Goal: Obtain resource: Download file/media

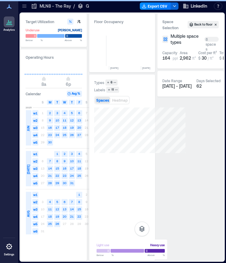
click at [23, 4] on icon at bounding box center [24, 6] width 6 height 6
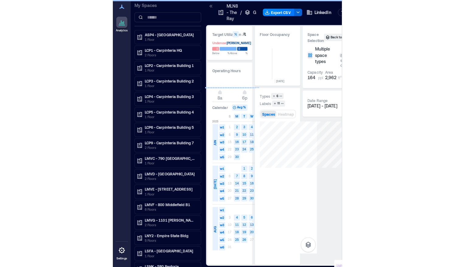
scroll to position [0, 190]
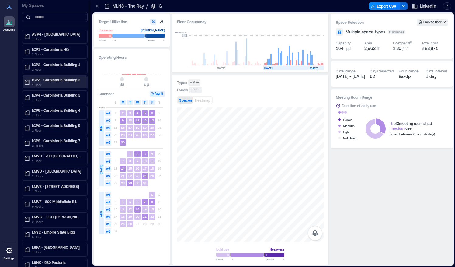
click at [63, 79] on p "LCP3 - Carpinteria Building 2" at bounding box center [57, 79] width 51 height 5
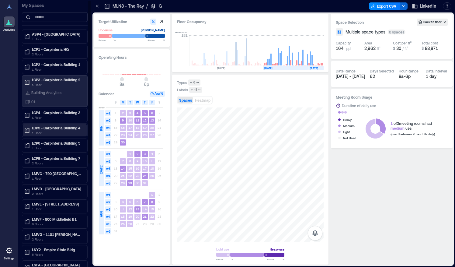
click at [36, 130] on p "1 Floor" at bounding box center [57, 132] width 51 height 5
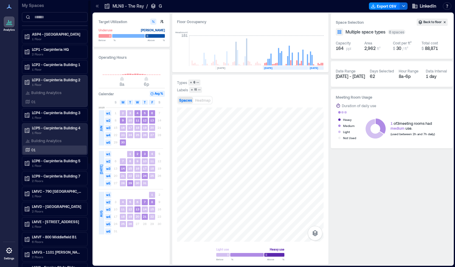
click at [39, 147] on div "01" at bounding box center [53, 150] width 59 height 6
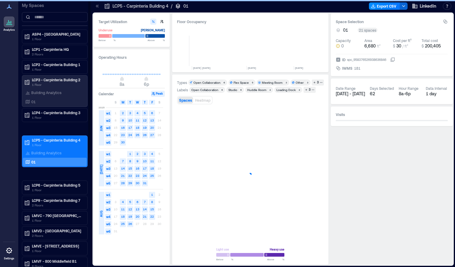
scroll to position [0, 1444]
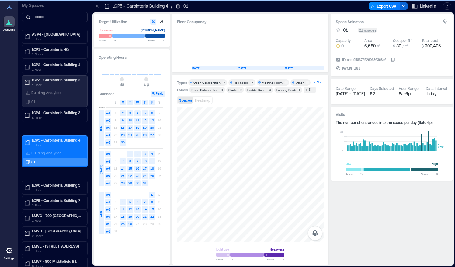
click at [320, 82] on icon "button" at bounding box center [321, 82] width 3 height 3
click at [296, 81] on div "Other" at bounding box center [300, 82] width 8 height 4
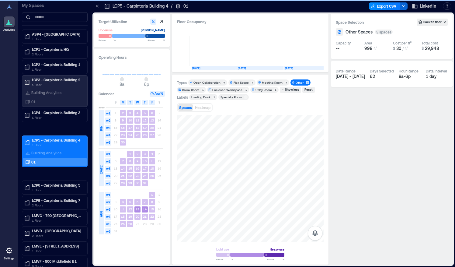
click at [297, 80] on div "Other 3" at bounding box center [300, 82] width 20 height 6
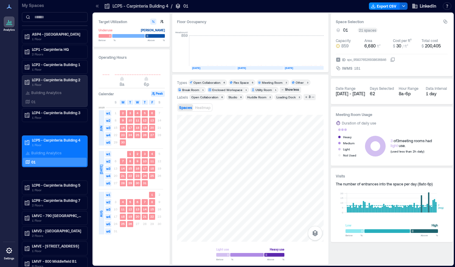
click at [238, 81] on div "Flex Space" at bounding box center [241, 82] width 15 height 4
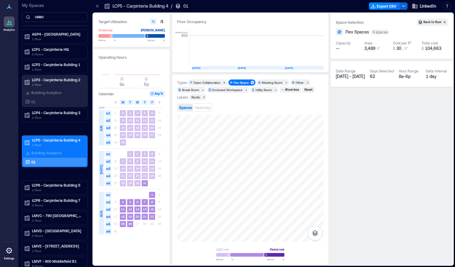
click at [198, 96] on div "Studio" at bounding box center [195, 97] width 9 height 4
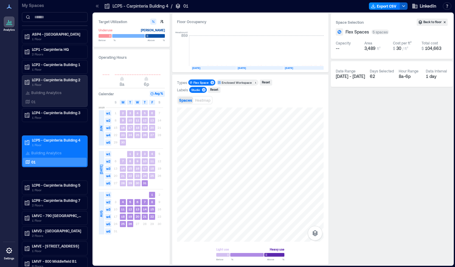
click at [403, 5] on icon "button" at bounding box center [403, 6] width 5 height 5
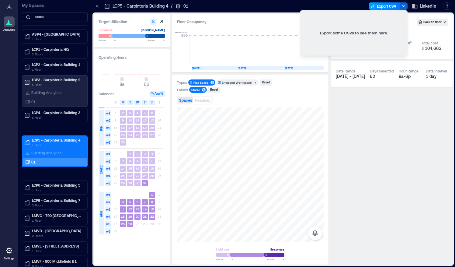
click at [385, 9] on button "Export CSV" at bounding box center [384, 5] width 31 height 7
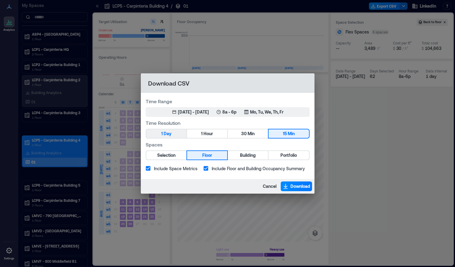
click at [173, 134] on button "1 Day" at bounding box center [166, 133] width 40 height 9
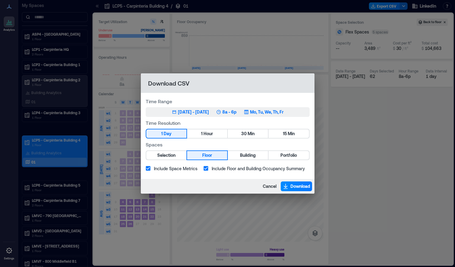
click at [209, 111] on div "[DATE] - [DATE]" at bounding box center [193, 112] width 31 height 6
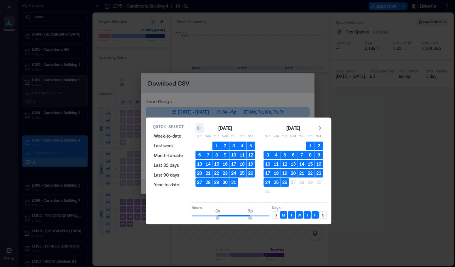
click at [201, 128] on icon "Go to previous month" at bounding box center [199, 128] width 6 height 6
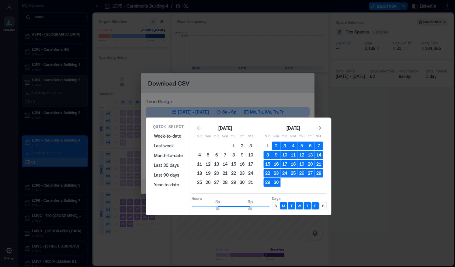
click at [277, 162] on button "16" at bounding box center [276, 164] width 9 height 9
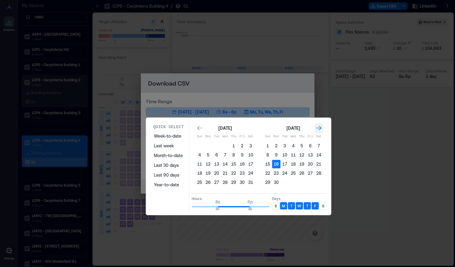
click at [320, 131] on icon "Go to next month" at bounding box center [319, 128] width 6 height 6
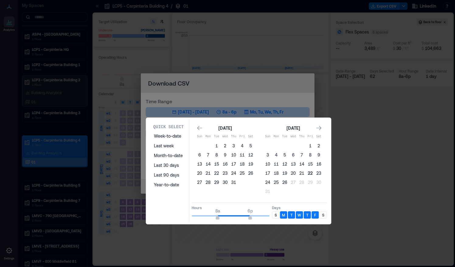
click at [310, 170] on button "22" at bounding box center [310, 173] width 9 height 9
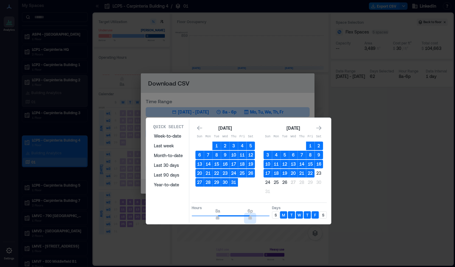
type input "**"
click at [246, 217] on span "5p" at bounding box center [247, 218] width 4 height 2
type input "*"
drag, startPoint x: 217, startPoint y: 218, endPoint x: 220, endPoint y: 217, distance: 3.7
click at [220, 217] on span "9a" at bounding box center [221, 218] width 4 height 2
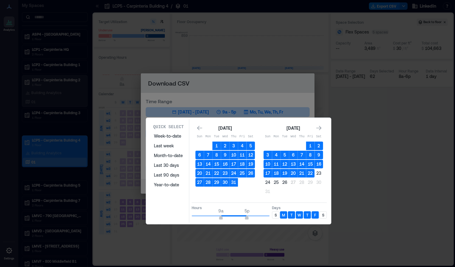
click at [233, 198] on div "[DATE] Sun Mon Tue Wed Thu Fri Sat 1 2 3 4 5 6 7 8 9 10 11 12 13 14 15 16 17 18…" at bounding box center [259, 160] width 135 height 79
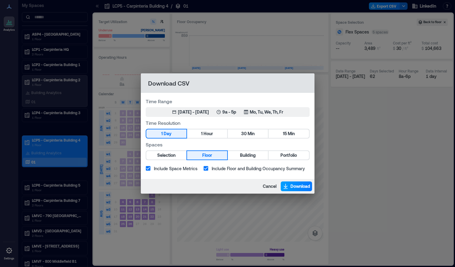
click at [293, 185] on span "Download" at bounding box center [300, 186] width 20 height 6
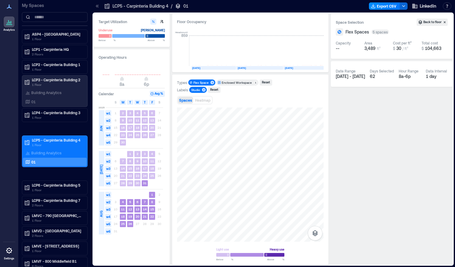
click at [344, 99] on div "Space Selection Back to floor Flex Spaces 5 spaces Capacity -- Area 3,489 ft² C…" at bounding box center [392, 139] width 122 height 251
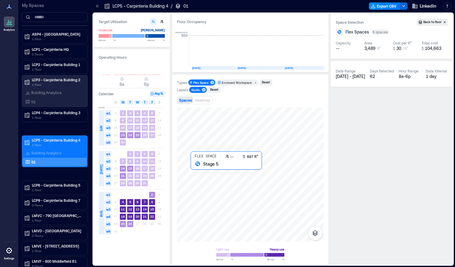
click at [196, 169] on div at bounding box center [250, 174] width 147 height 134
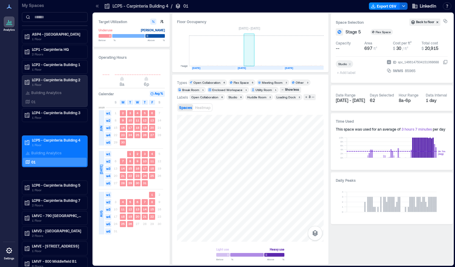
scroll to position [0, 1445]
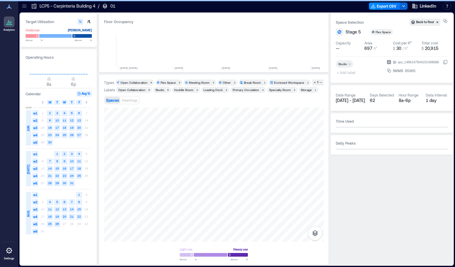
scroll to position [0, 1372]
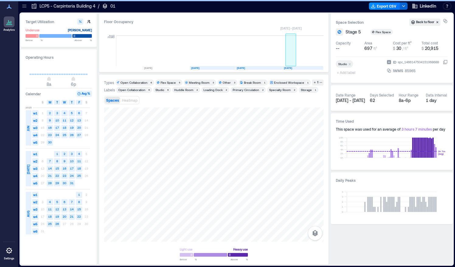
click at [290, 56] on rect at bounding box center [291, 51] width 11 height 30
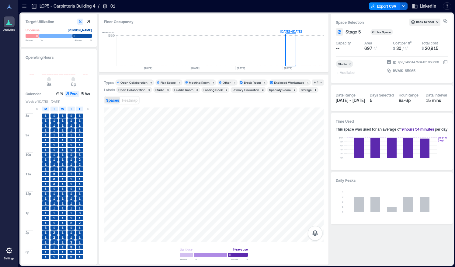
type input "*"
drag, startPoint x: 49, startPoint y: 79, endPoint x: 45, endPoint y: 85, distance: 6.9
click at [18, 80] on div "Analytics Settings My Spaces ASP4 - Singapore 1 Floor LCP1 - Carpinteria HQ 2 F…" at bounding box center [227, 133] width 455 height 267
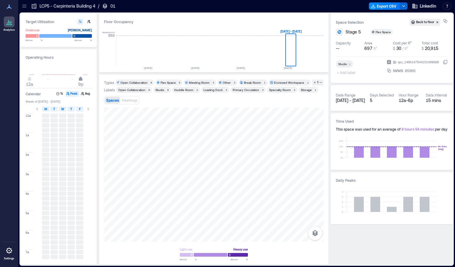
type input "**"
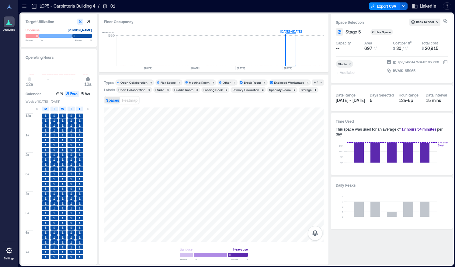
drag, startPoint x: 74, startPoint y: 80, endPoint x: 89, endPoint y: 80, distance: 15.8
click at [89, 80] on span "12a" at bounding box center [88, 79] width 4 height 2
click at [280, 60] on rect at bounding box center [280, 51] width 11 height 30
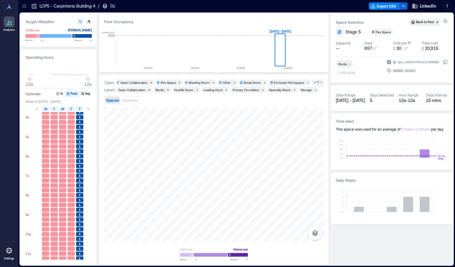
scroll to position [321, 0]
click at [291, 60] on rect at bounding box center [291, 51] width 11 height 30
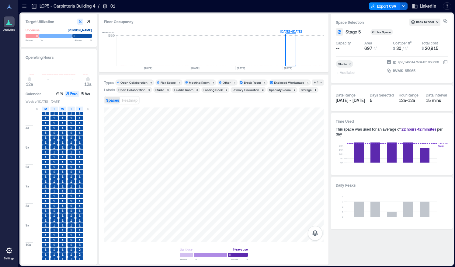
scroll to position [46, 0]
click at [302, 58] on rect at bounding box center [301, 51] width 11 height 30
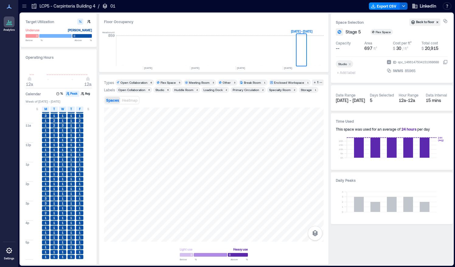
scroll to position [321, 0]
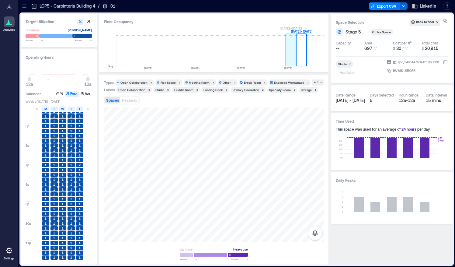
click at [290, 50] on rect at bounding box center [291, 51] width 11 height 30
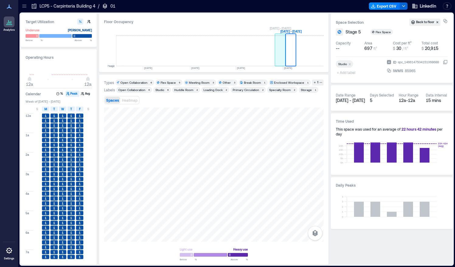
click at [282, 59] on rect at bounding box center [280, 51] width 11 height 30
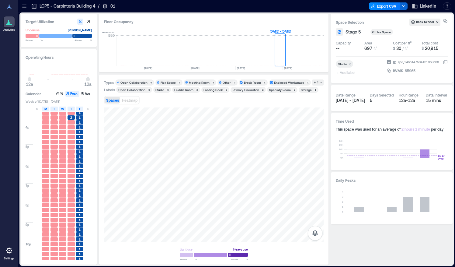
scroll to position [321, 0]
click at [298, 54] on rect at bounding box center [301, 51] width 11 height 30
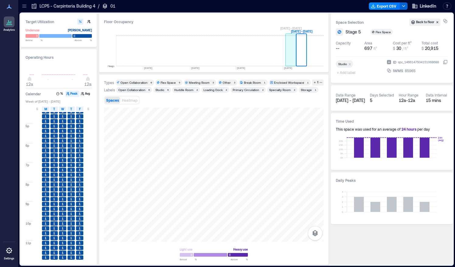
click at [288, 54] on rect at bounding box center [291, 51] width 11 height 30
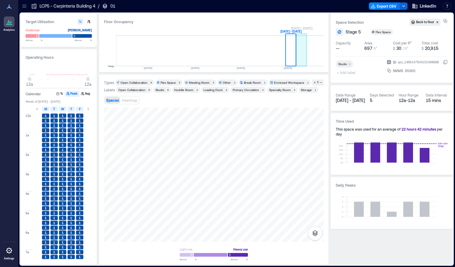
click at [302, 56] on rect at bounding box center [301, 51] width 11 height 30
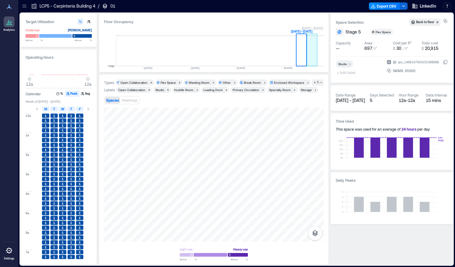
click at [313, 58] on rect at bounding box center [312, 51] width 11 height 30
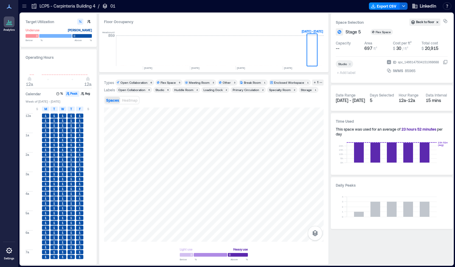
scroll to position [321, 0]
